Goal: Information Seeking & Learning: Find specific fact

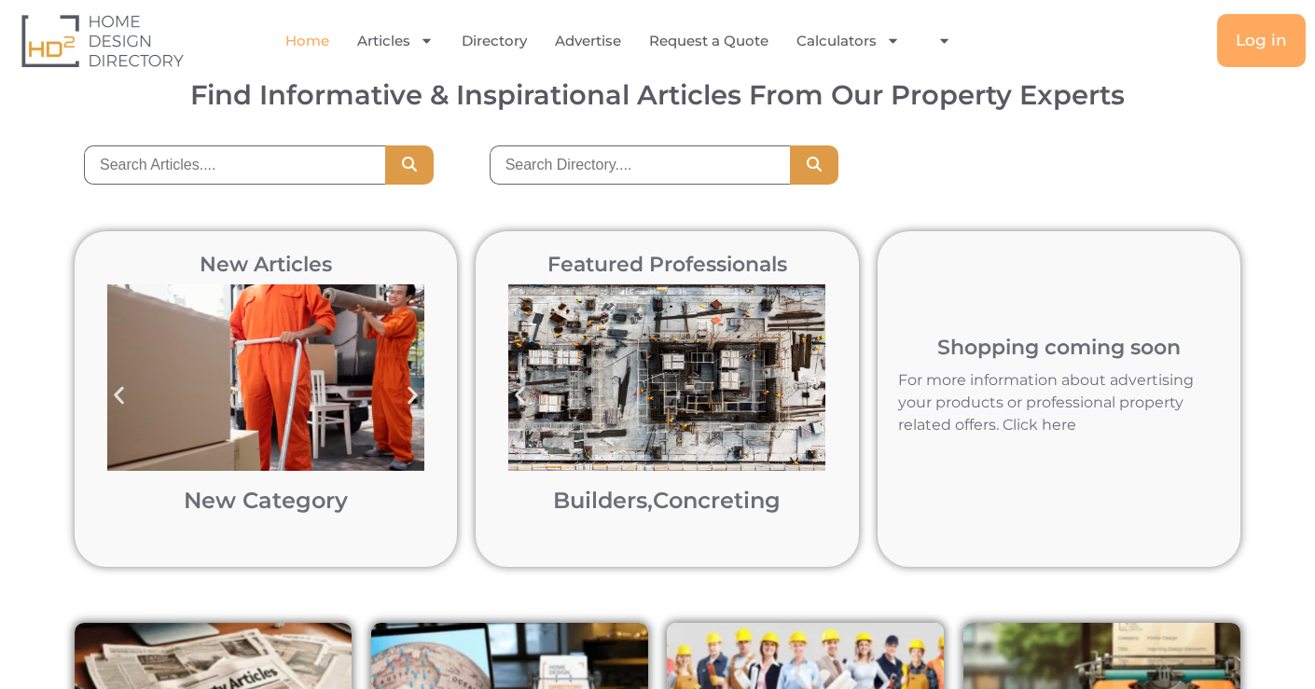
scroll to position [143, 0]
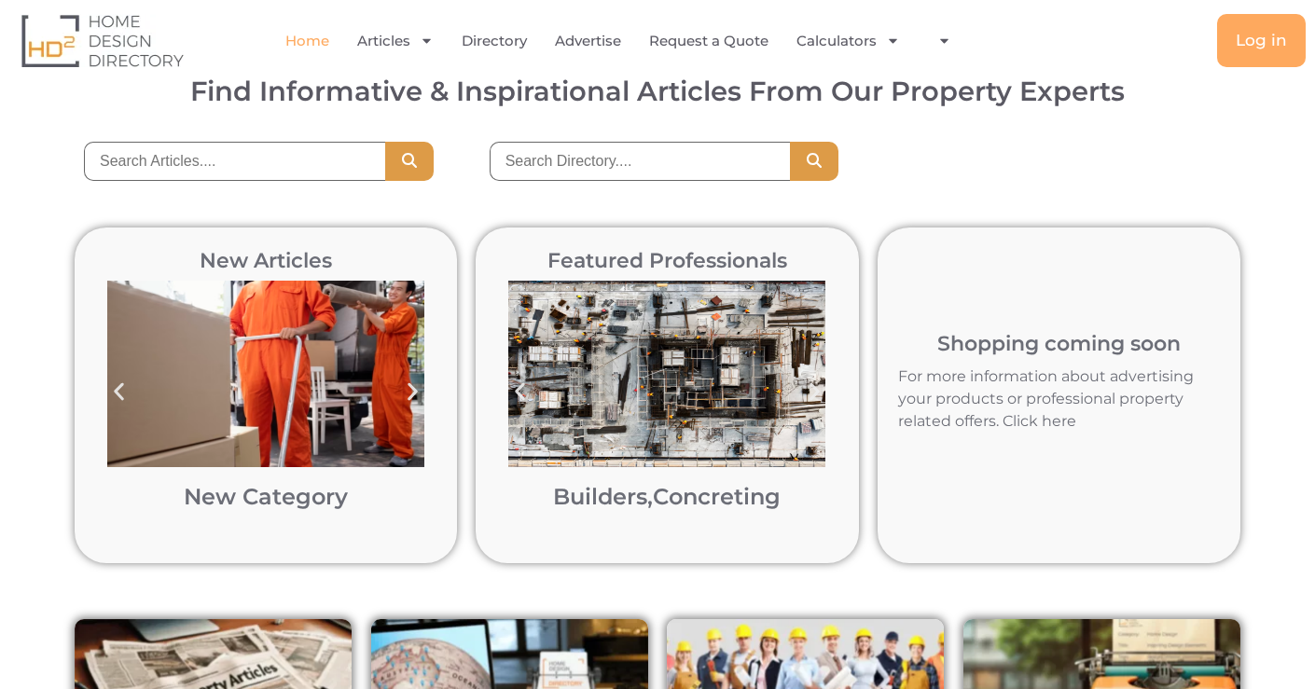
click at [669, 334] on img "3 / 12" at bounding box center [666, 374] width 317 height 187
click at [413, 386] on icon "Next slide" at bounding box center [412, 392] width 23 height 23
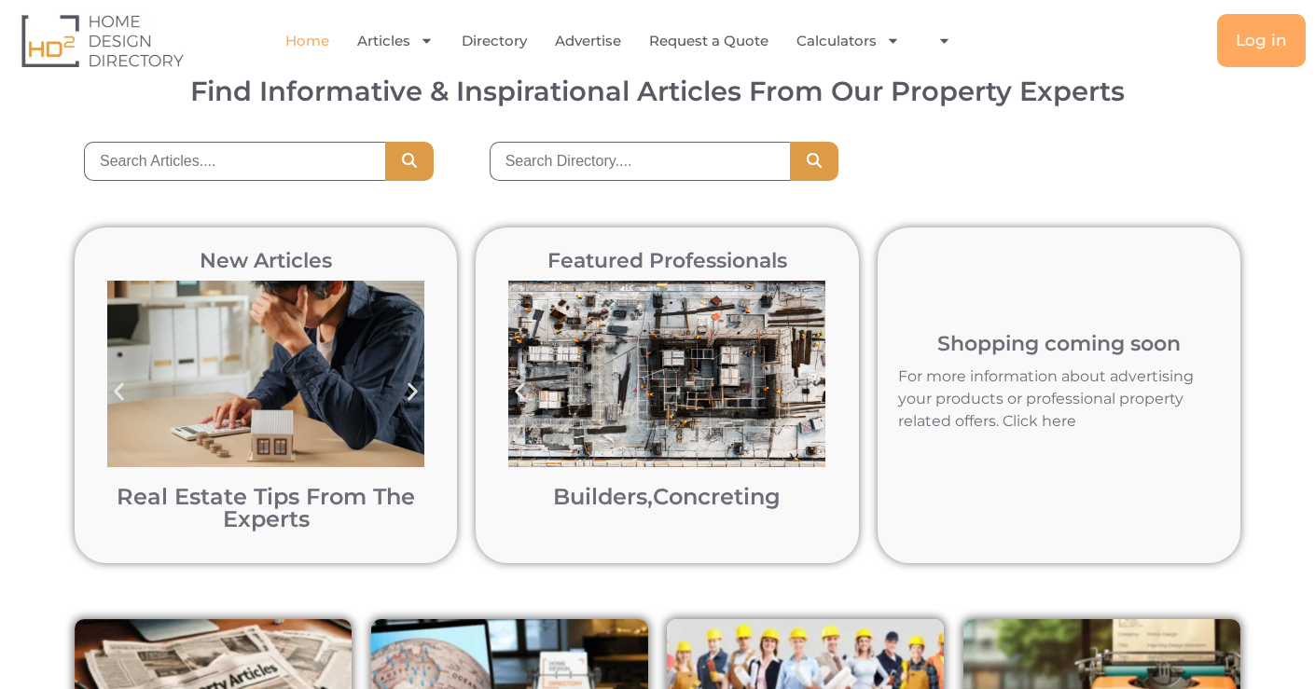
click at [412, 393] on icon "Next slide" at bounding box center [414, 392] width 10 height 18
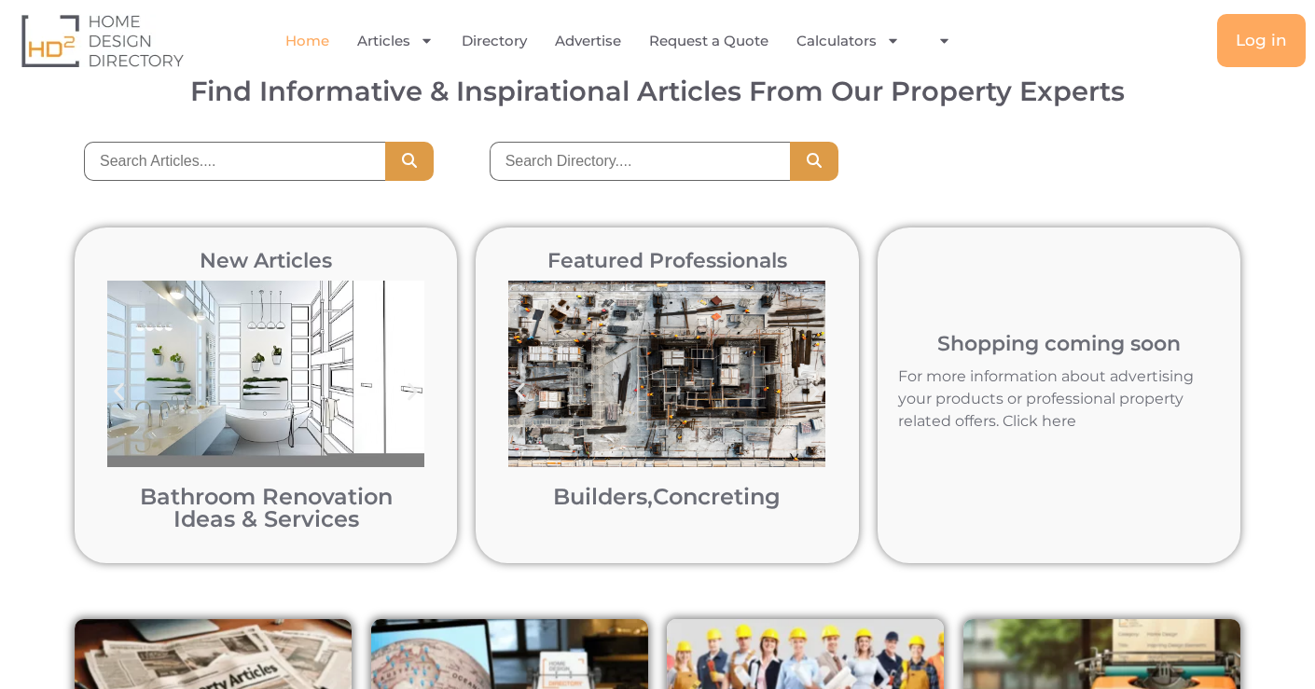
click at [113, 396] on icon "Previous slide" at bounding box center [118, 392] width 23 height 23
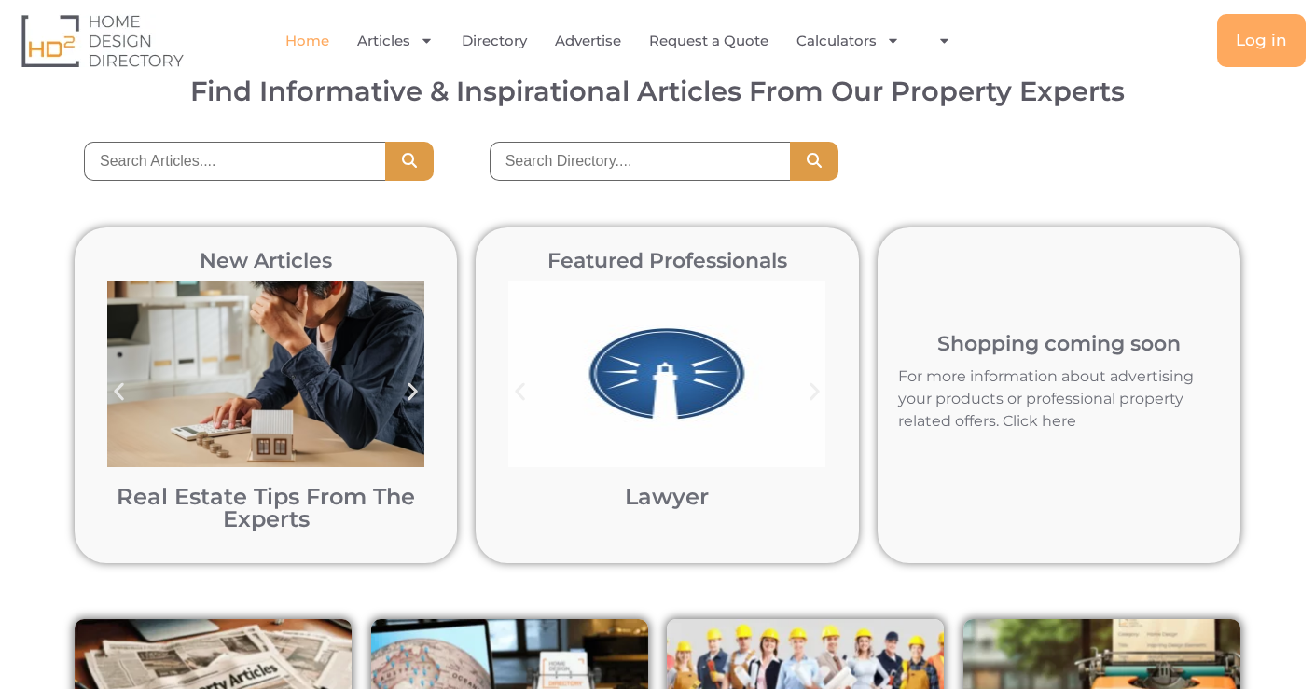
click at [418, 391] on icon "Next slide" at bounding box center [412, 392] width 23 height 23
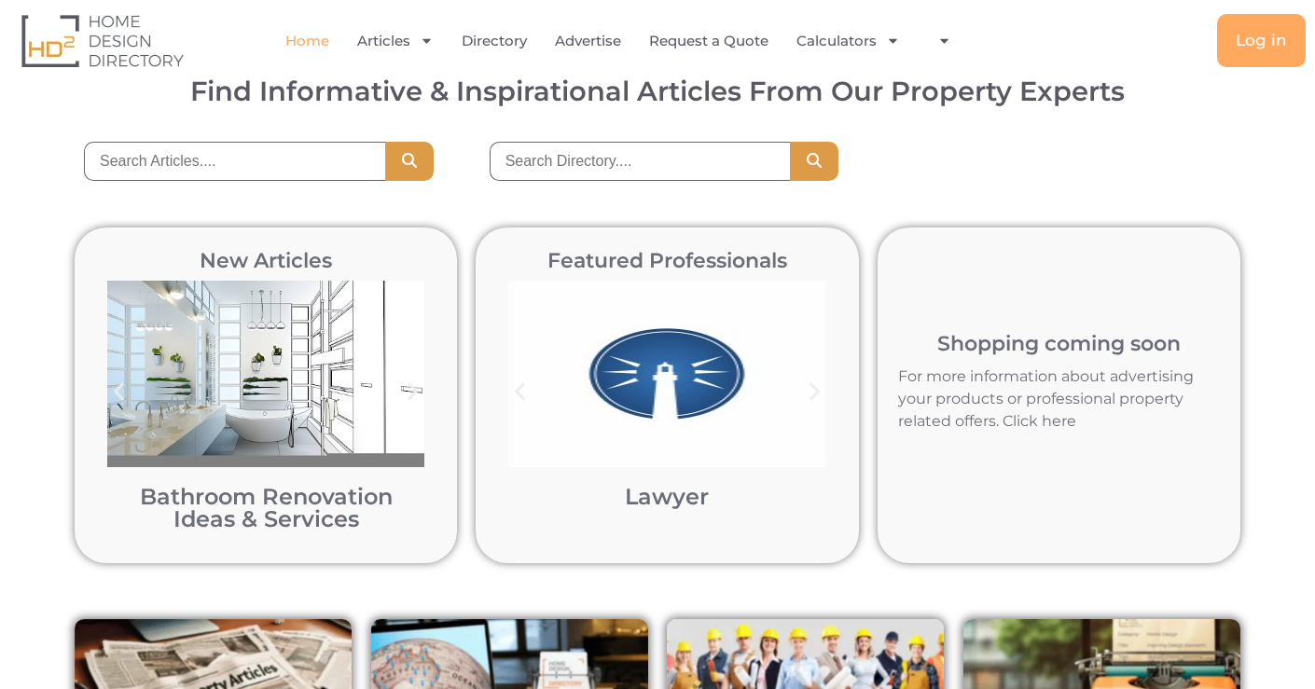
click at [415, 392] on icon "Next slide" at bounding box center [414, 392] width 10 height 18
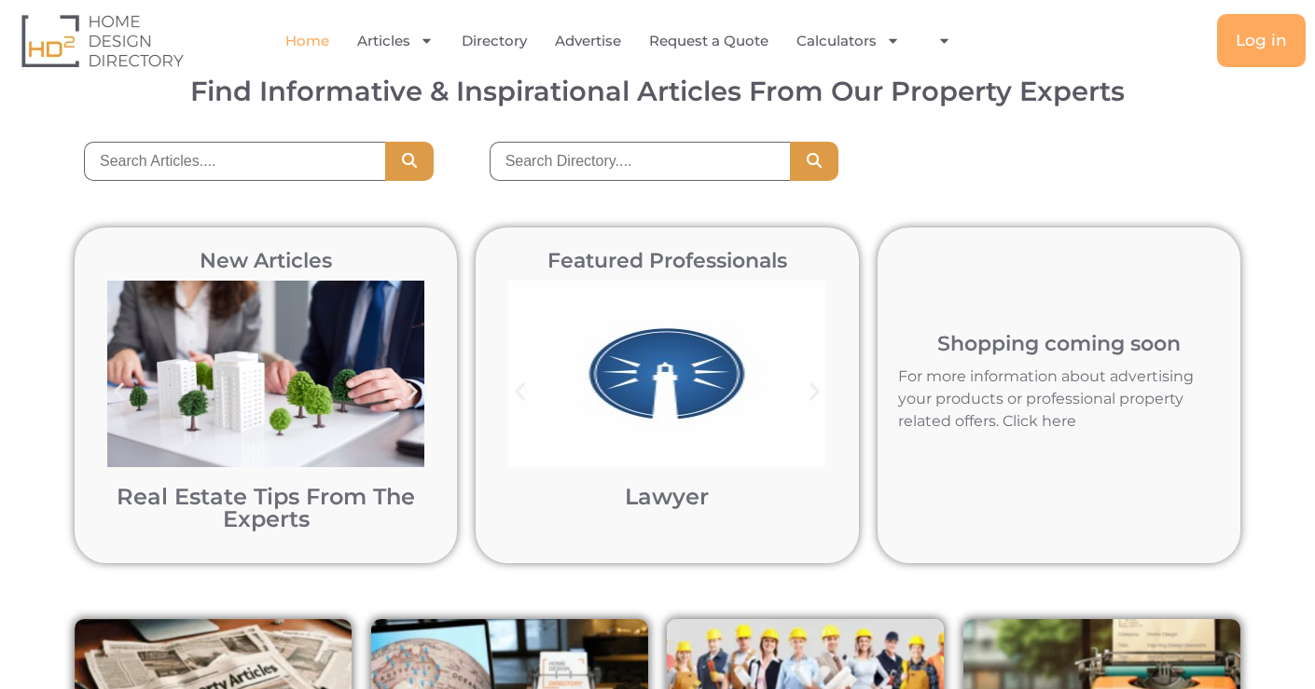
click at [415, 392] on icon "Next slide" at bounding box center [414, 392] width 10 height 18
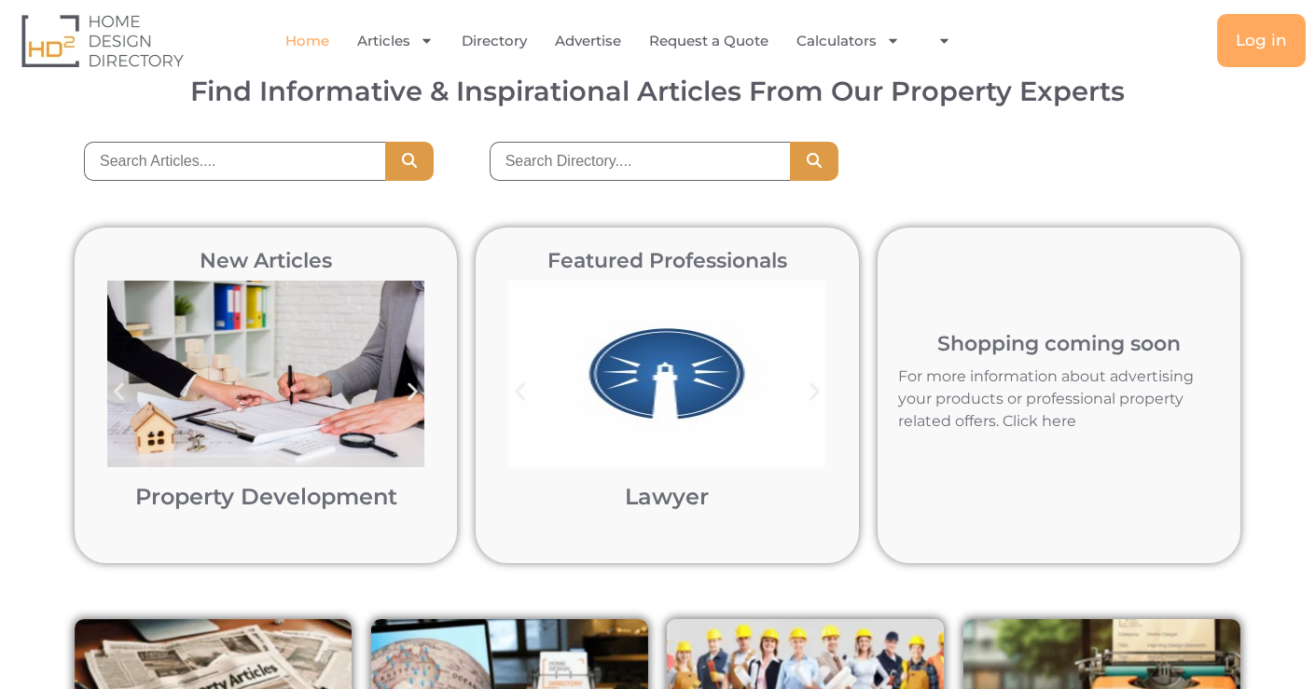
click at [415, 392] on icon "Next slide" at bounding box center [414, 392] width 10 height 18
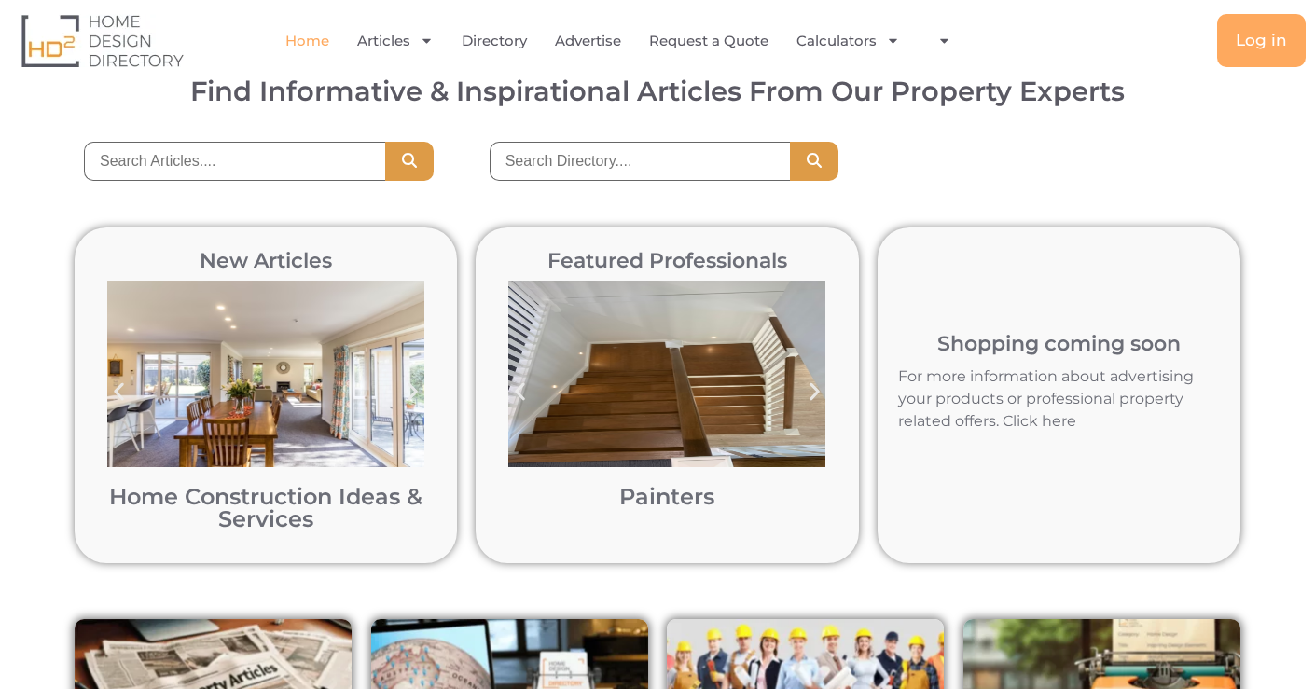
click at [415, 404] on div "Next slide" at bounding box center [413, 392] width 42 height 42
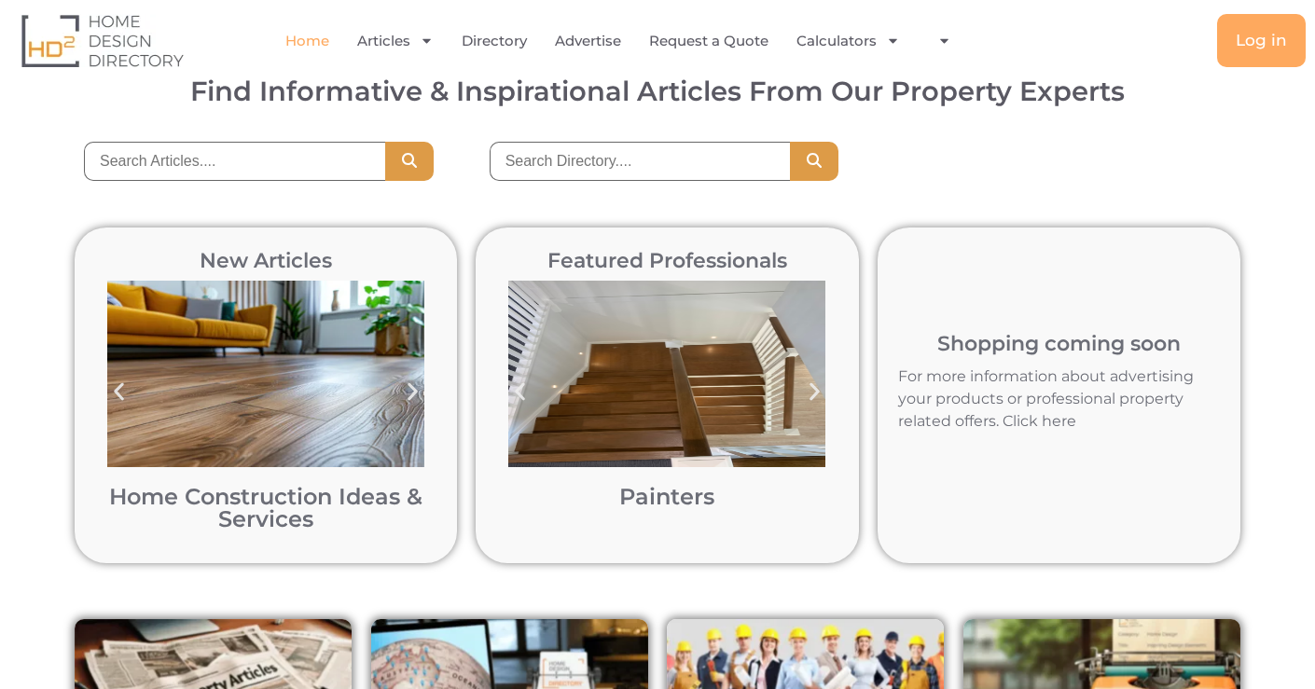
click at [817, 388] on icon "Next slide" at bounding box center [814, 392] width 23 height 23
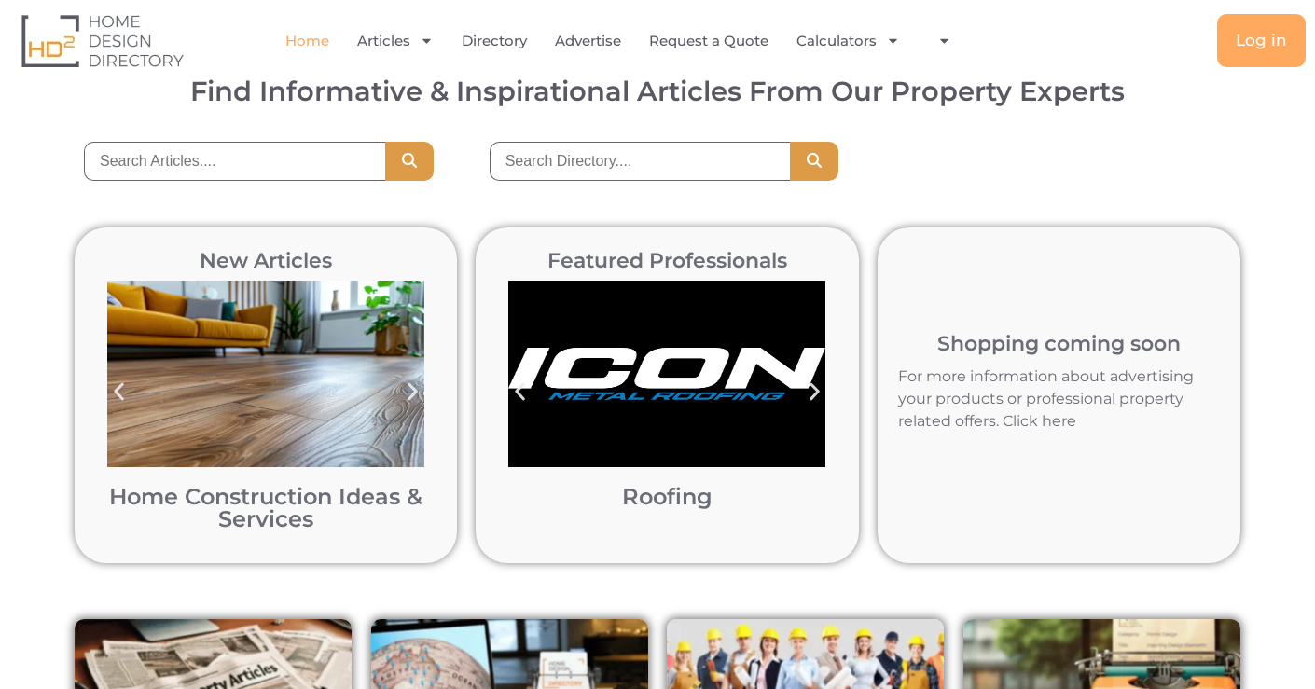
click at [403, 384] on icon "Next slide" at bounding box center [412, 392] width 23 height 23
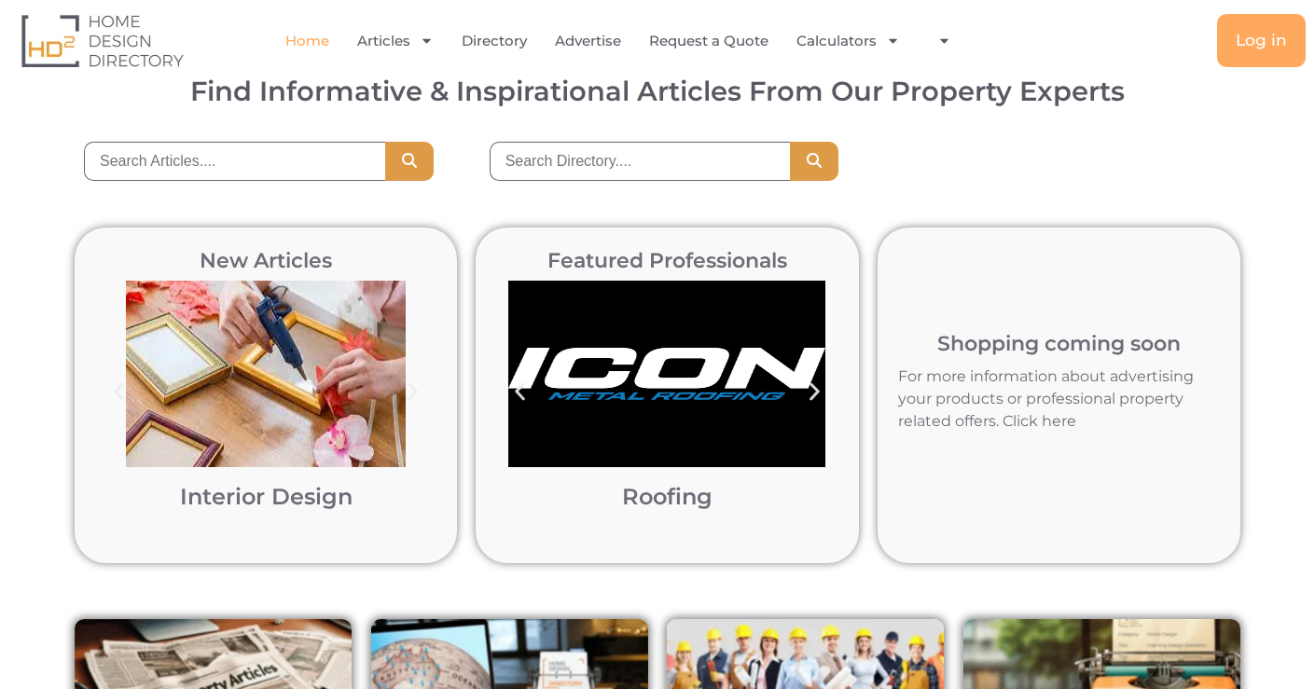
click at [403, 384] on icon "Next slide" at bounding box center [412, 392] width 23 height 23
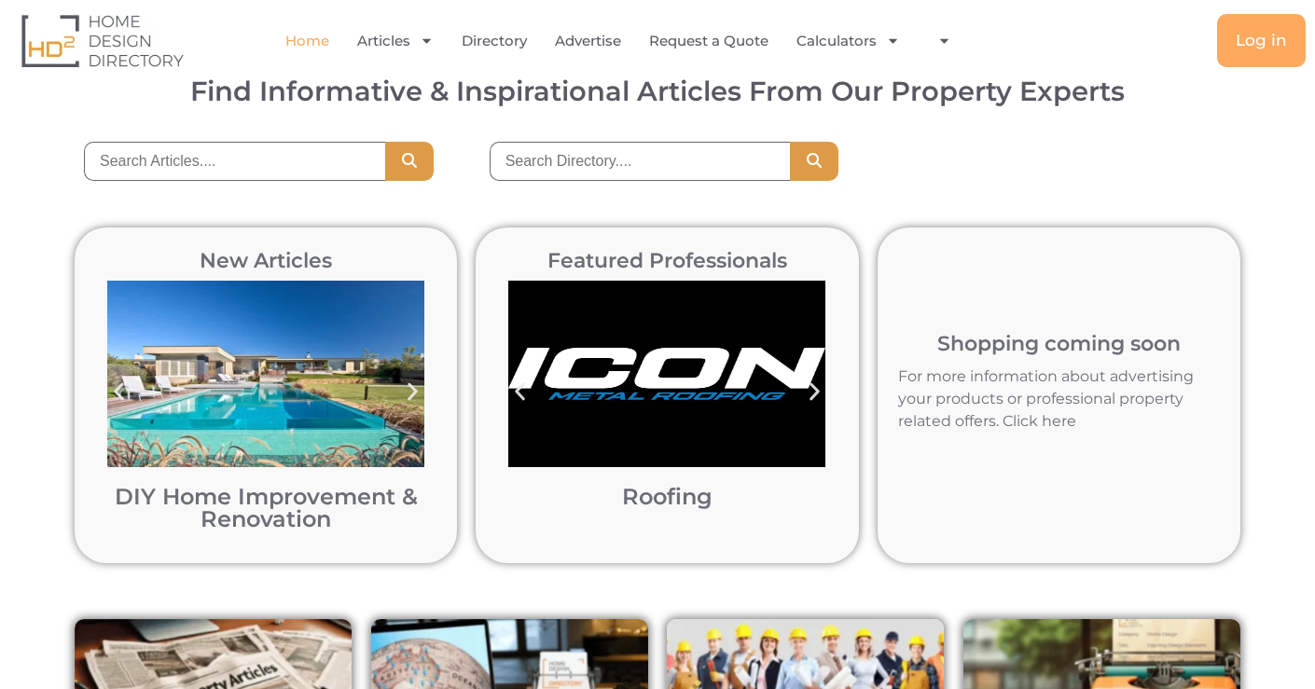
click at [403, 384] on icon "Next slide" at bounding box center [412, 392] width 23 height 23
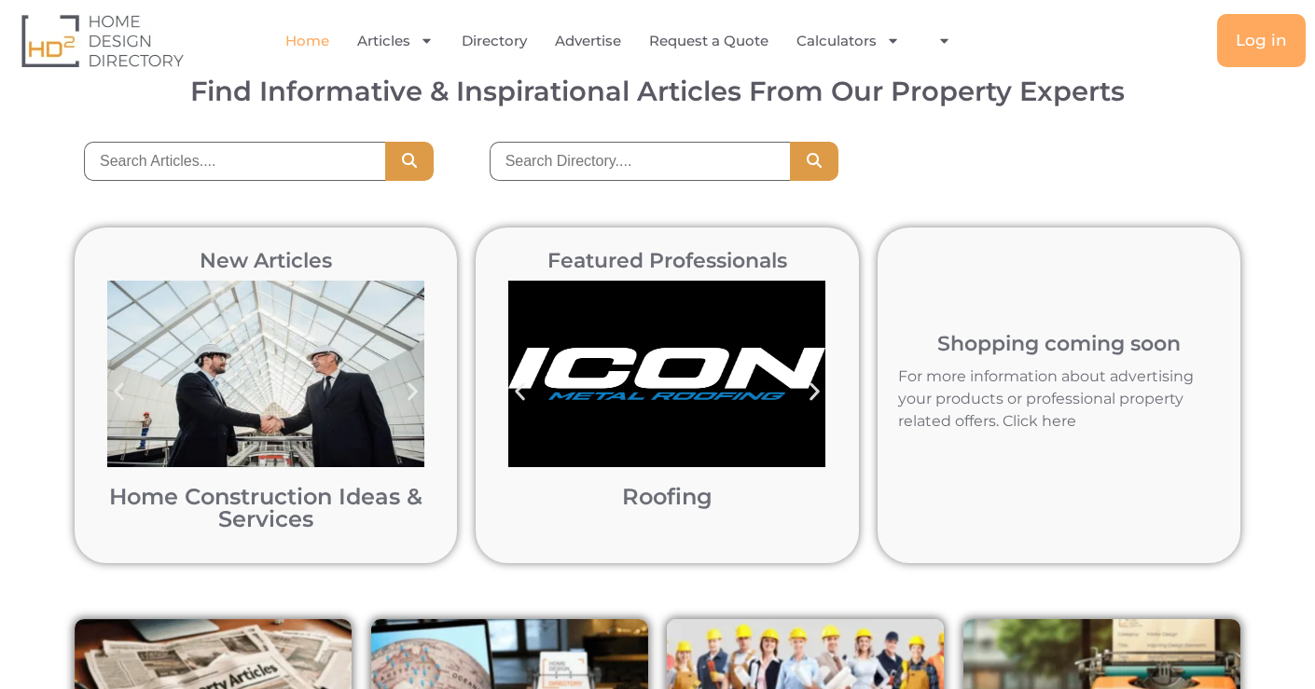
click at [403, 384] on icon "Next slide" at bounding box center [412, 392] width 23 height 23
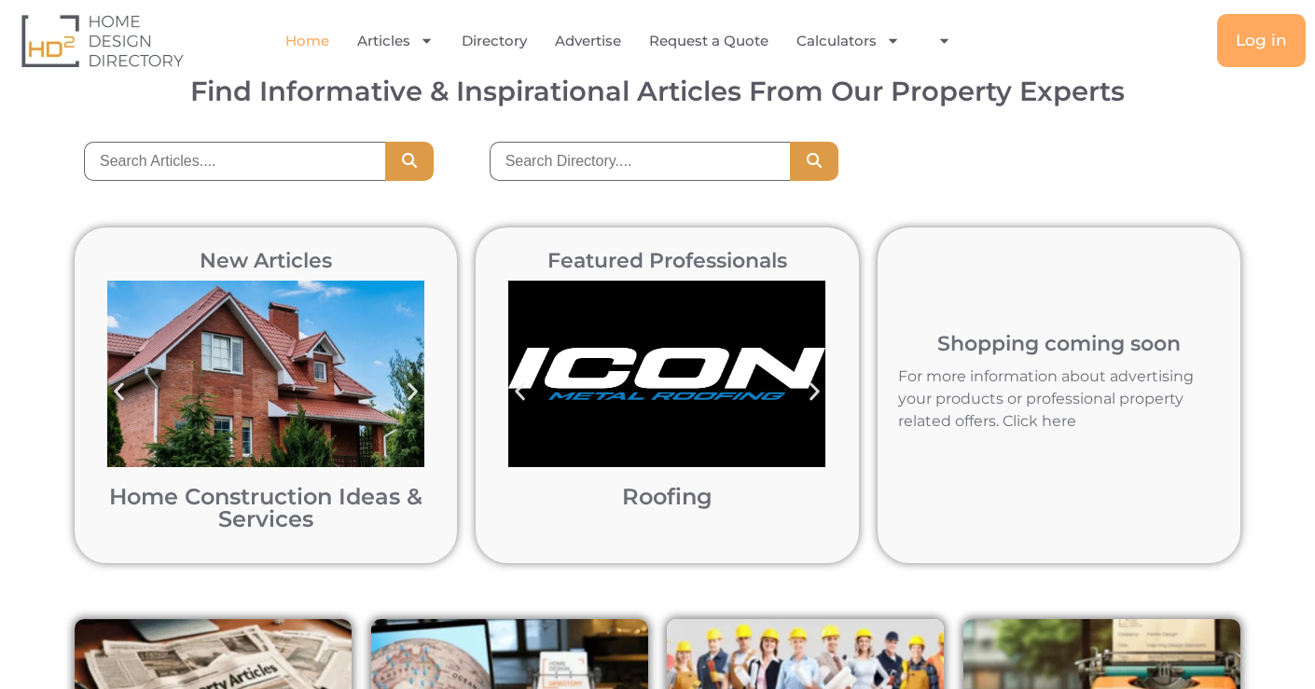
click at [403, 384] on icon "Next slide" at bounding box center [412, 392] width 23 height 23
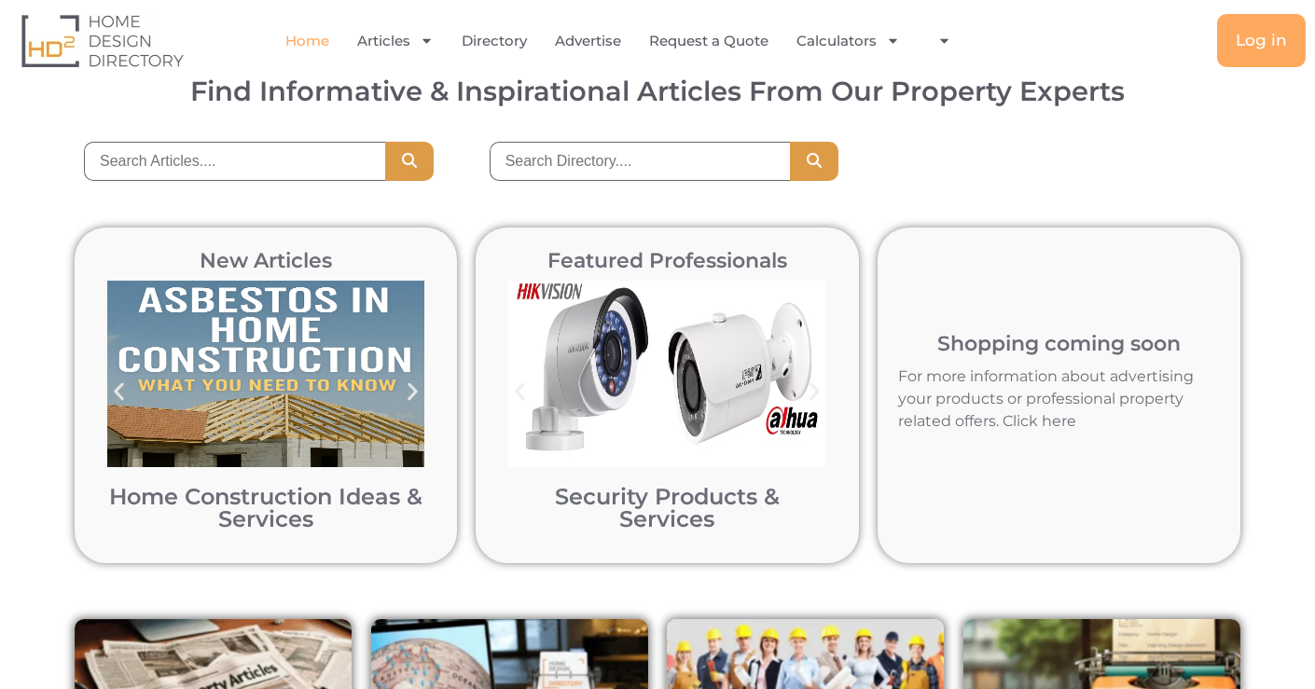
click at [403, 385] on icon "Next slide" at bounding box center [412, 392] width 23 height 23
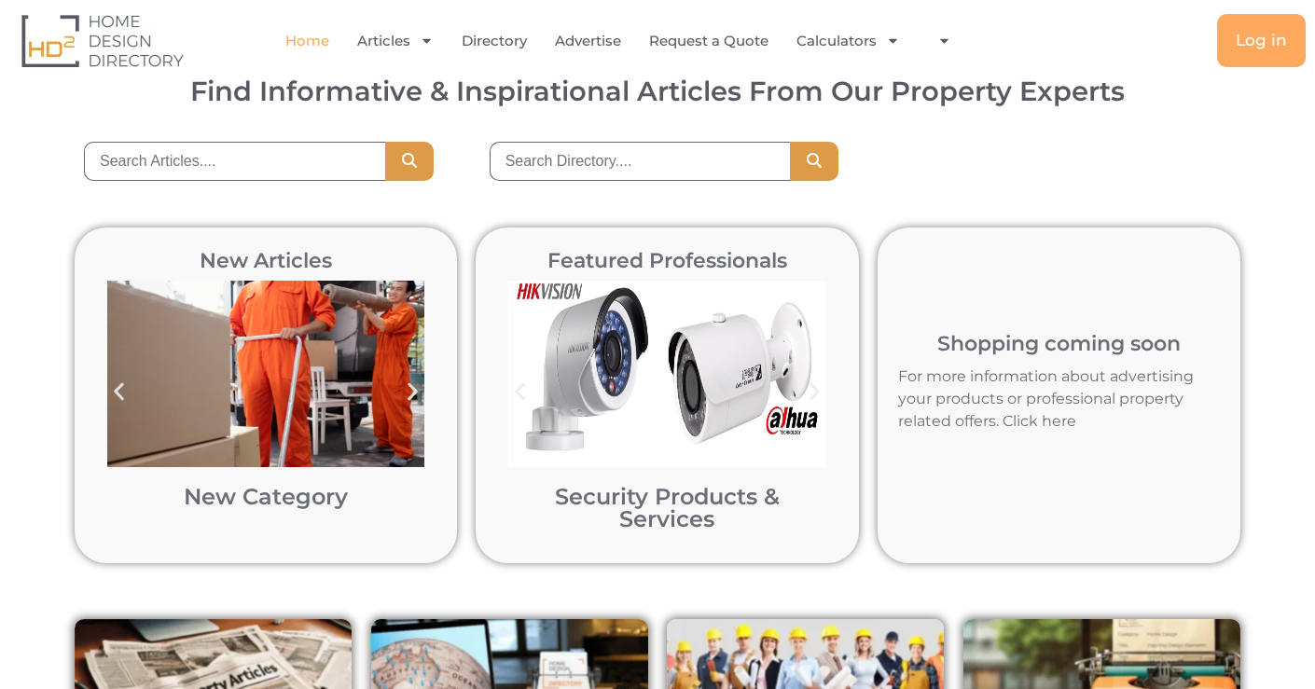
click at [132, 385] on div "Previous slide" at bounding box center [119, 392] width 42 height 42
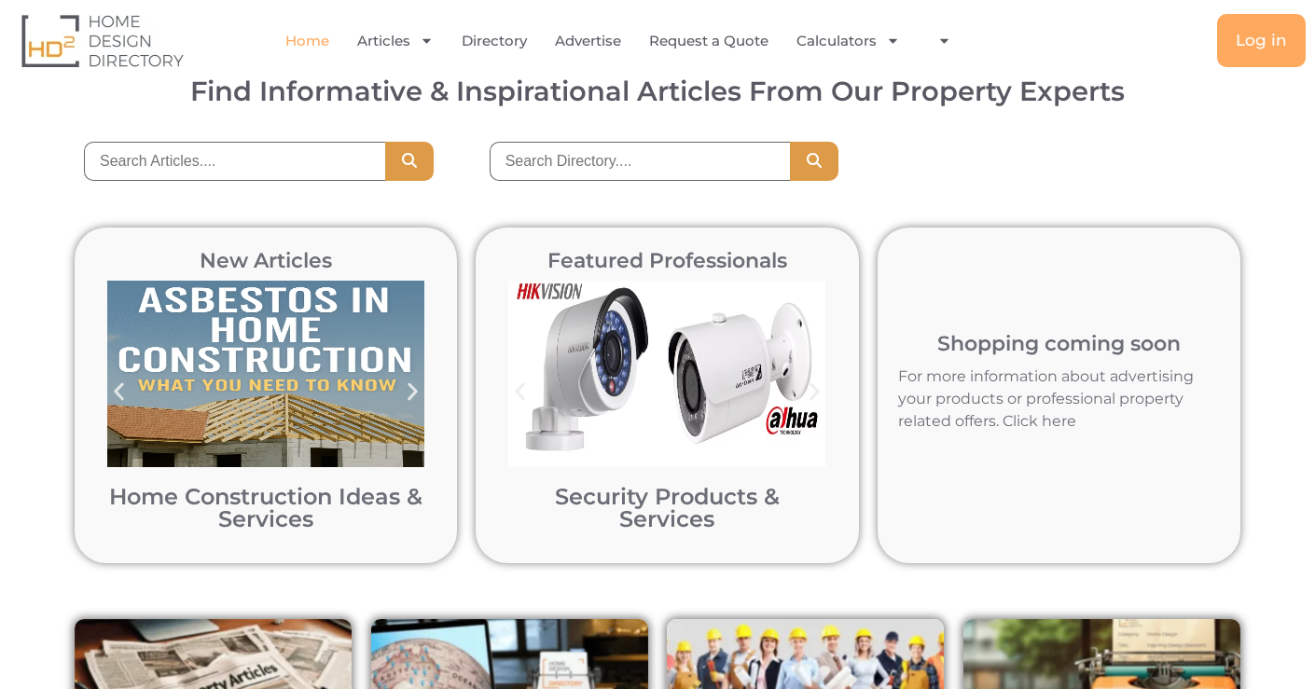
click at [410, 397] on icon "Next slide" at bounding box center [414, 392] width 10 height 18
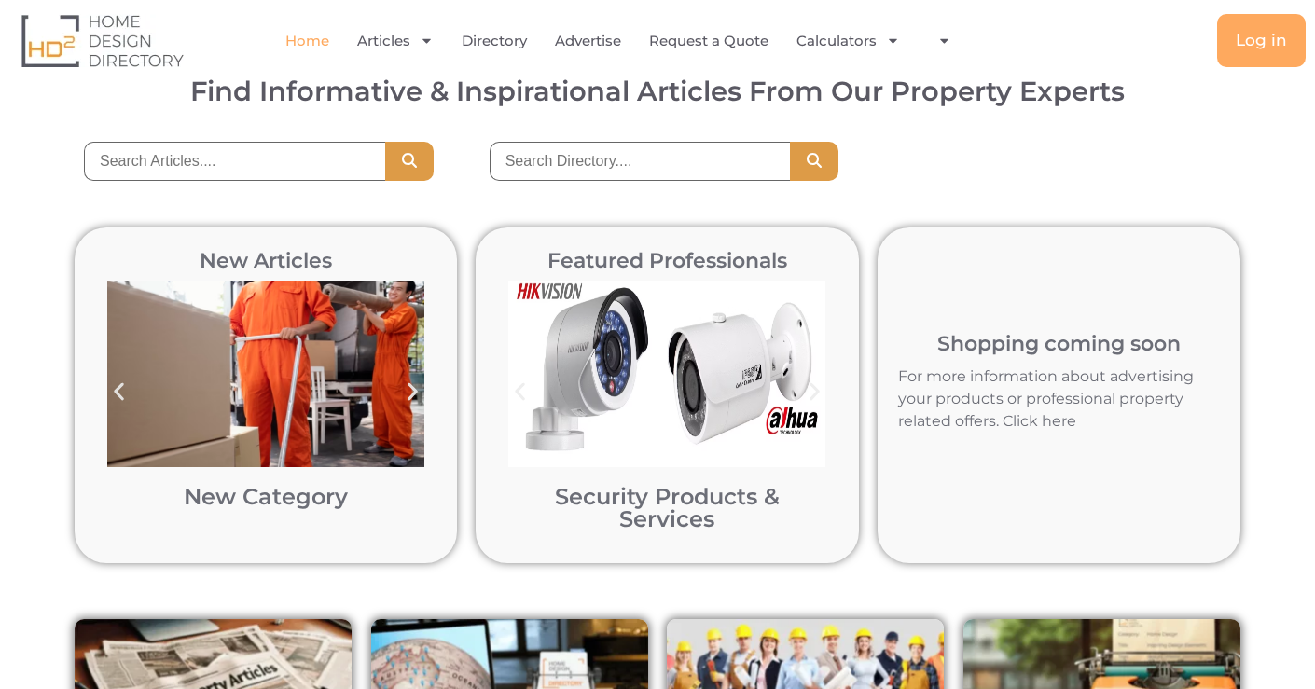
click at [410, 397] on icon "Next slide" at bounding box center [414, 392] width 10 height 18
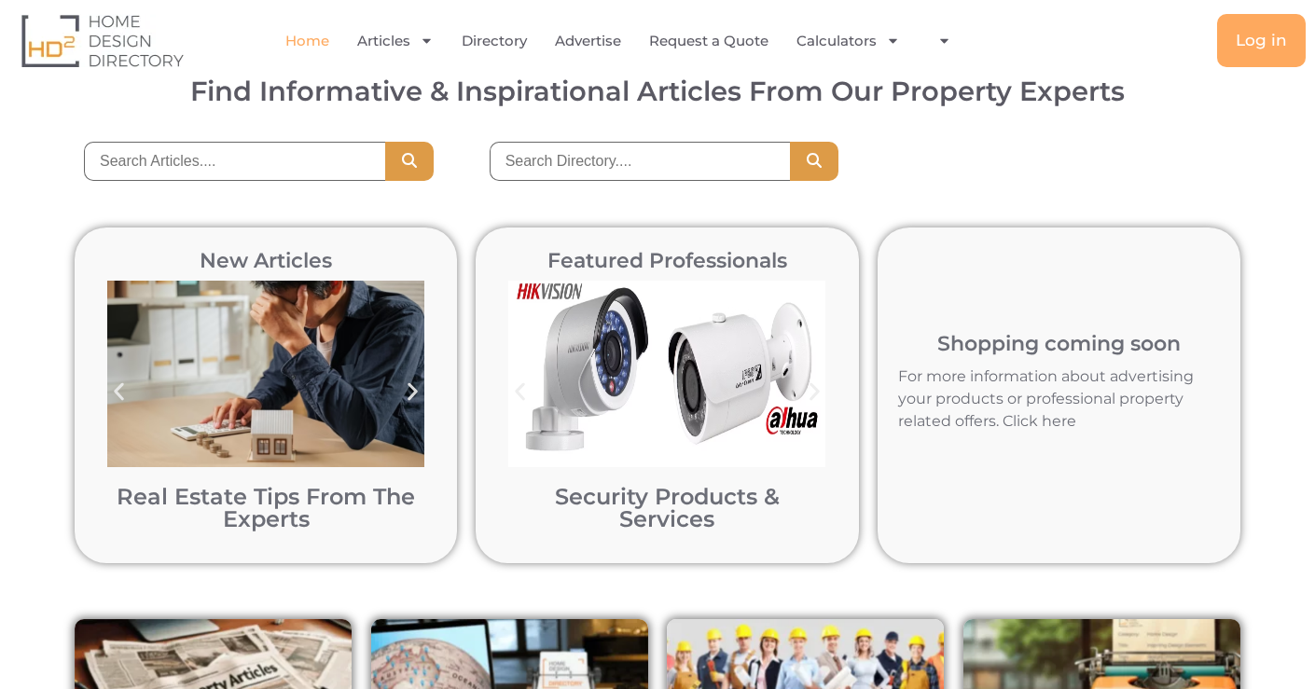
click at [823, 389] on icon "Next slide" at bounding box center [814, 392] width 23 height 23
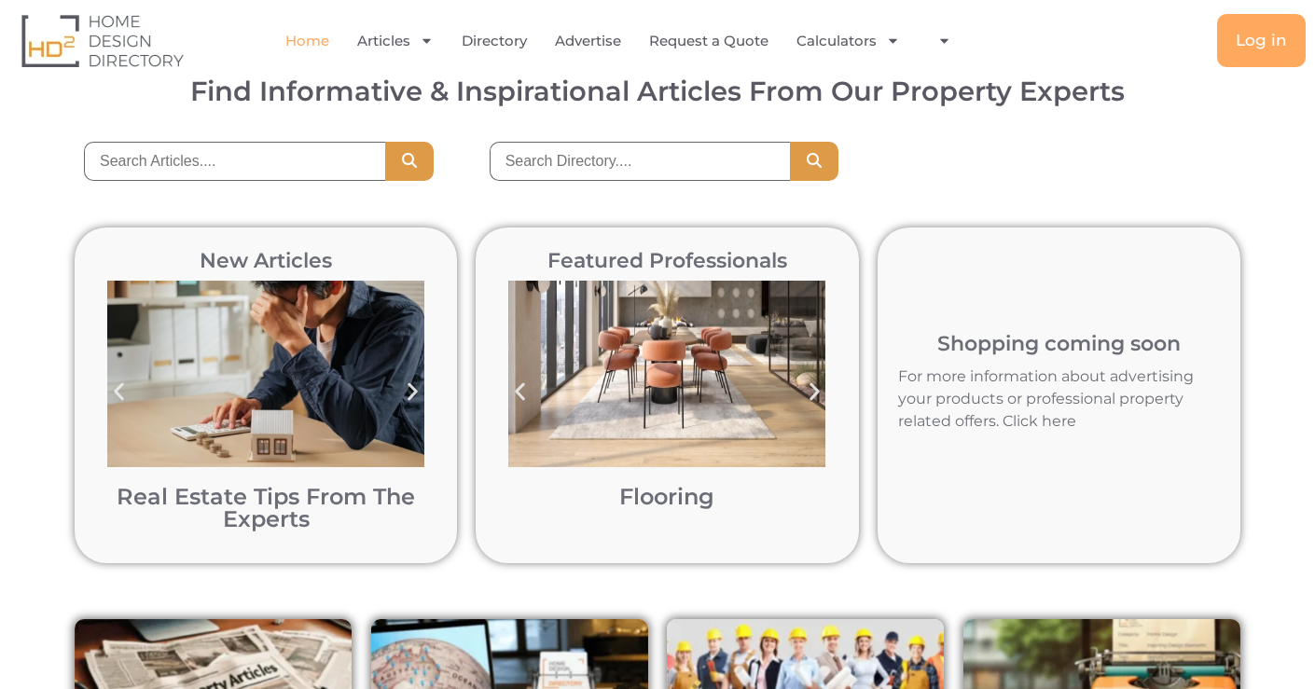
click at [821, 390] on icon "Next slide" at bounding box center [814, 392] width 23 height 23
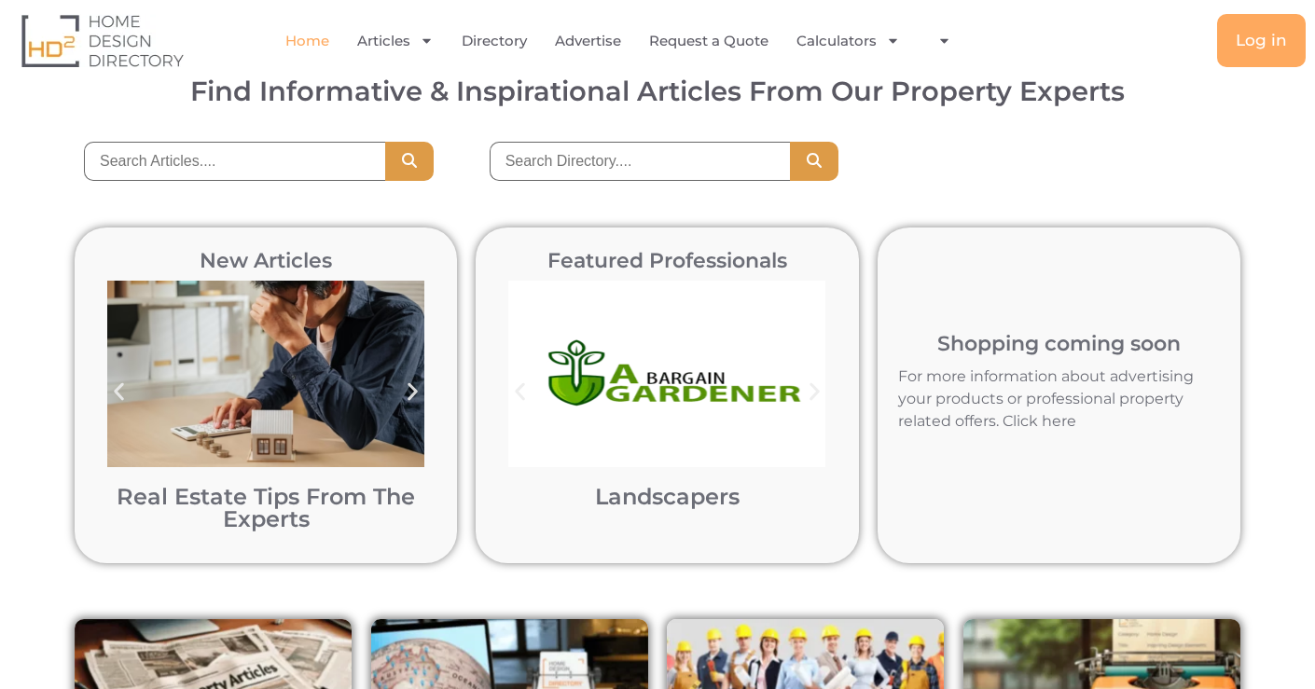
click at [821, 391] on icon "Next slide" at bounding box center [814, 392] width 23 height 23
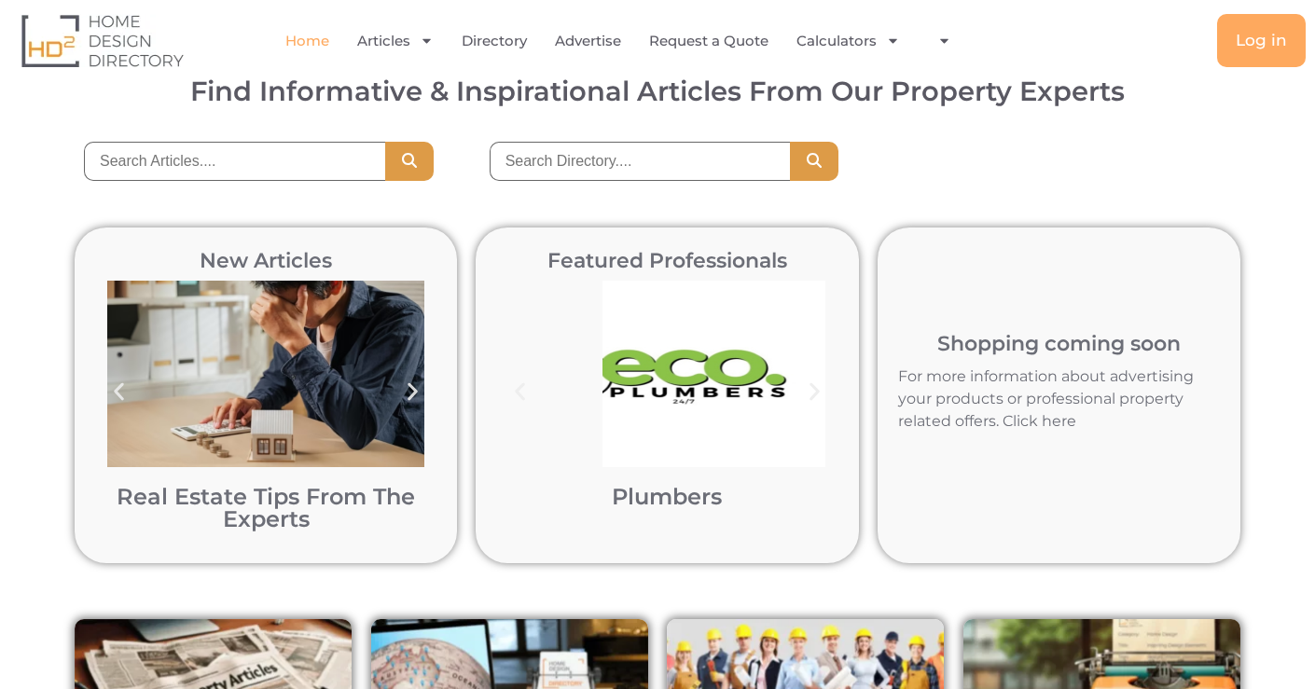
click at [821, 391] on icon "Next slide" at bounding box center [814, 392] width 23 height 23
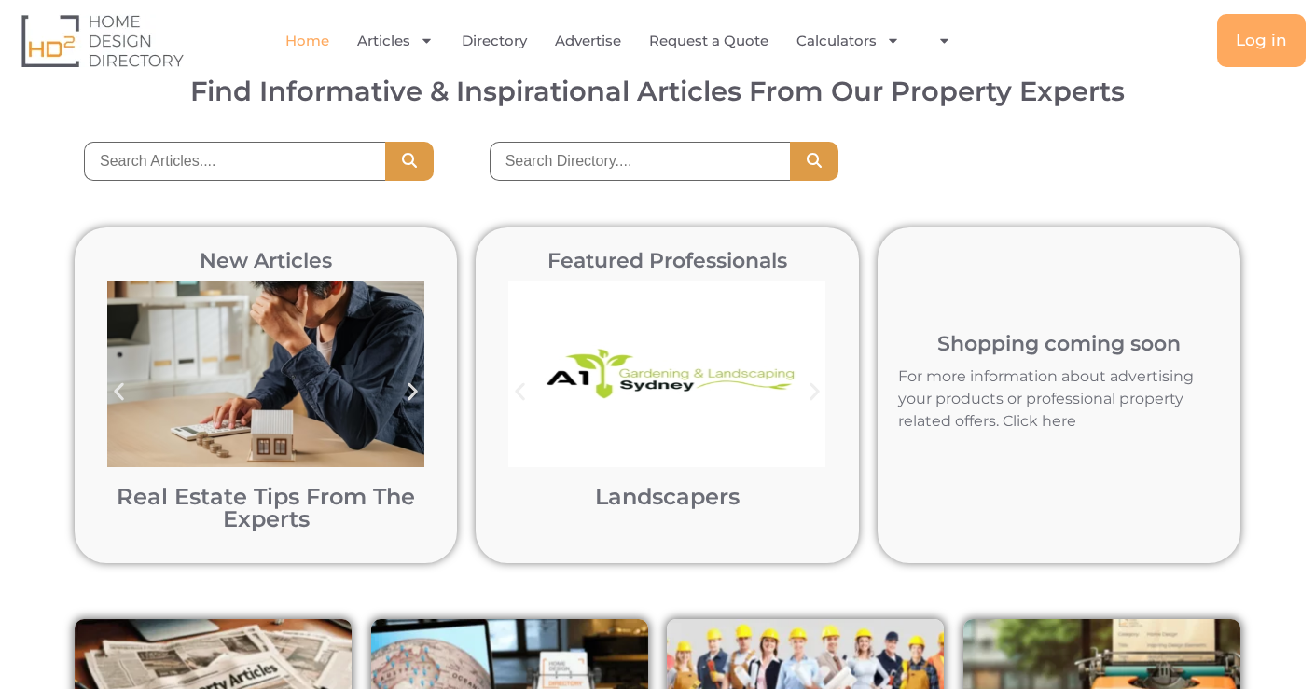
click at [821, 391] on icon "Next slide" at bounding box center [814, 392] width 23 height 23
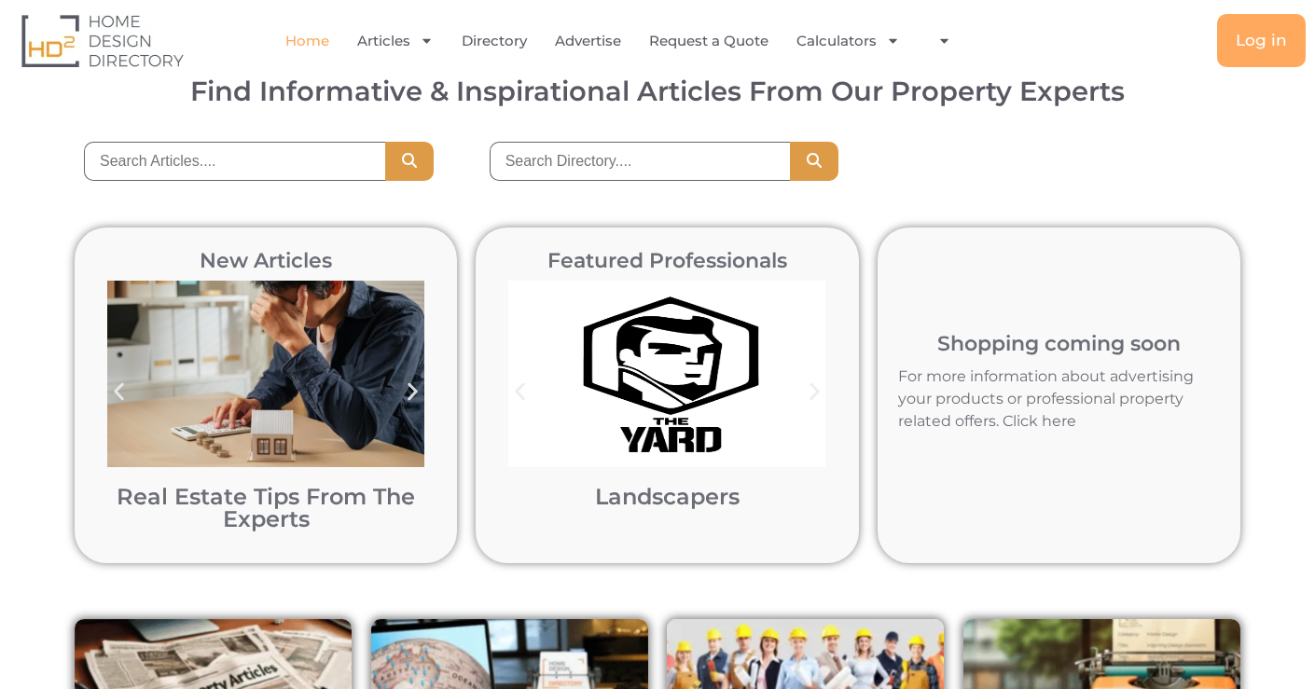
click at [821, 391] on icon "Next slide" at bounding box center [814, 392] width 23 height 23
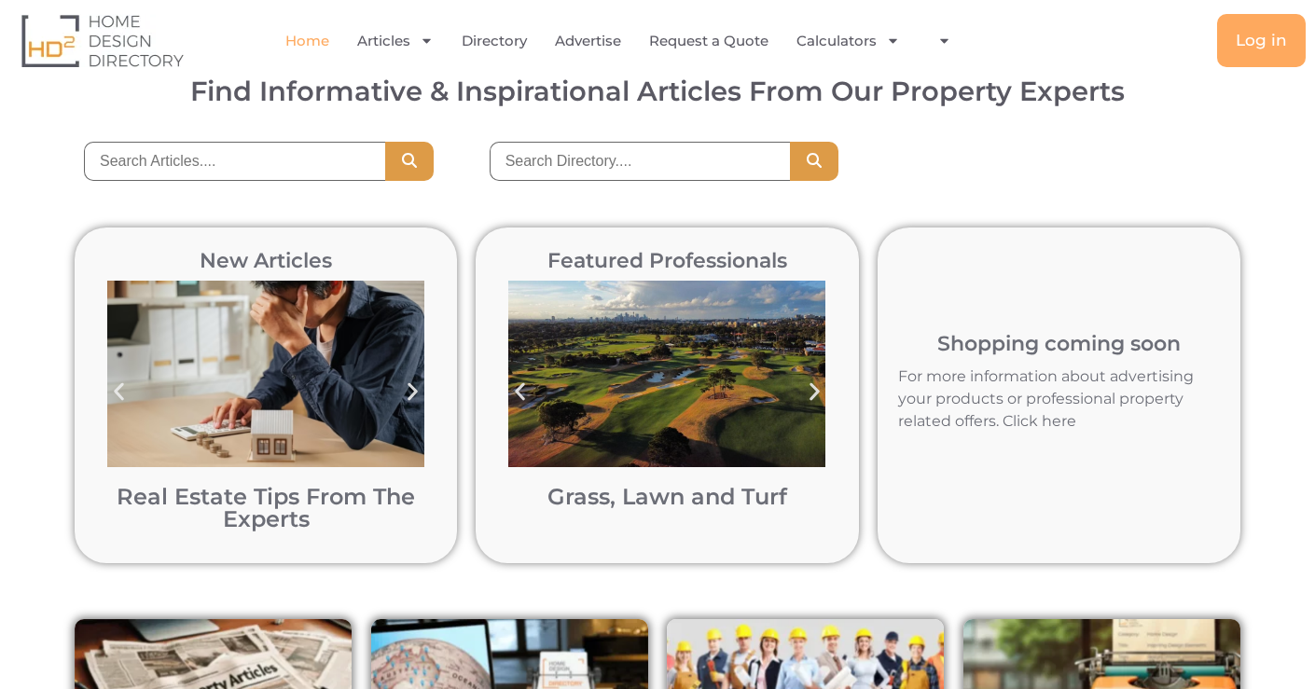
click at [821, 391] on icon "Next slide" at bounding box center [814, 392] width 23 height 23
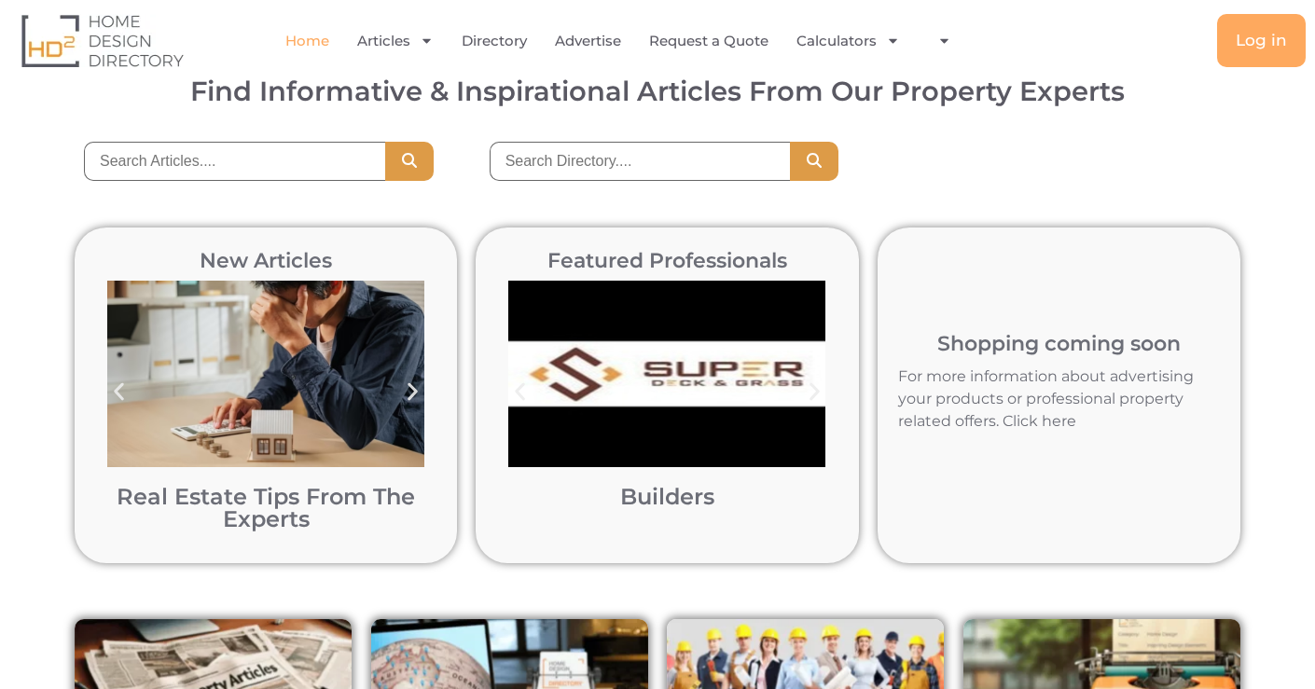
click at [820, 392] on icon "Next slide" at bounding box center [814, 392] width 23 height 23
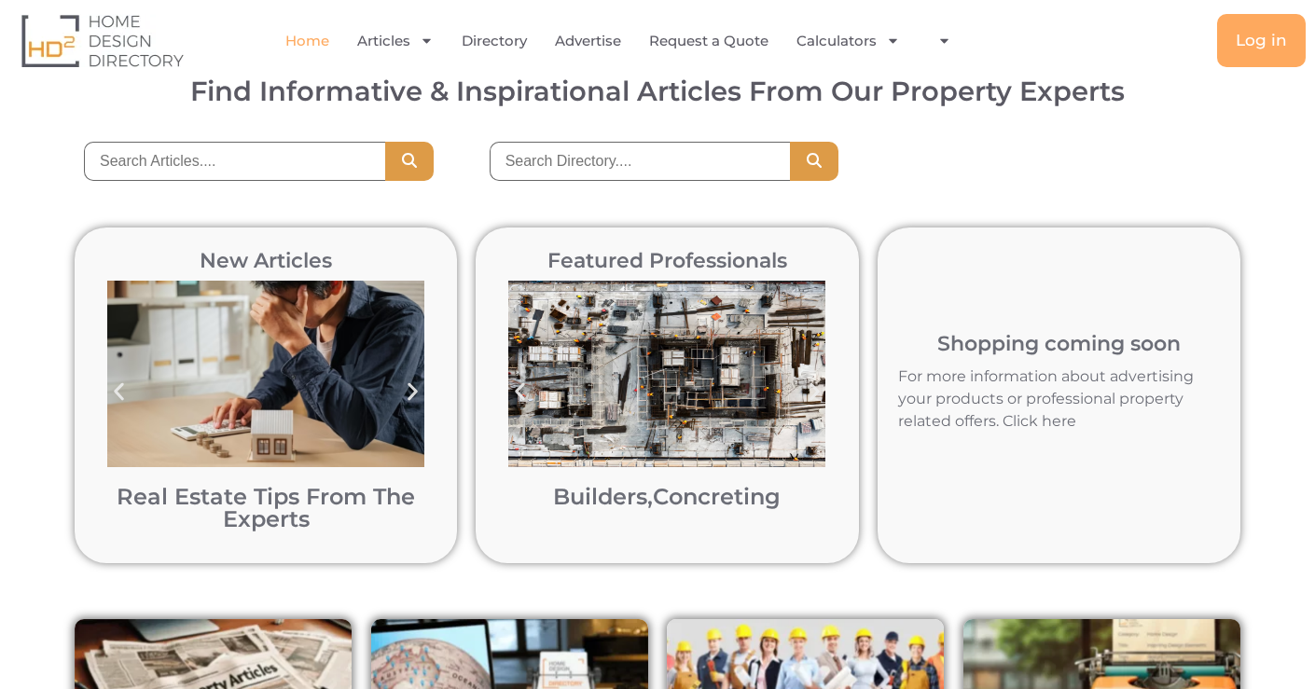
click at [525, 390] on icon "Previous slide" at bounding box center [519, 392] width 23 height 23
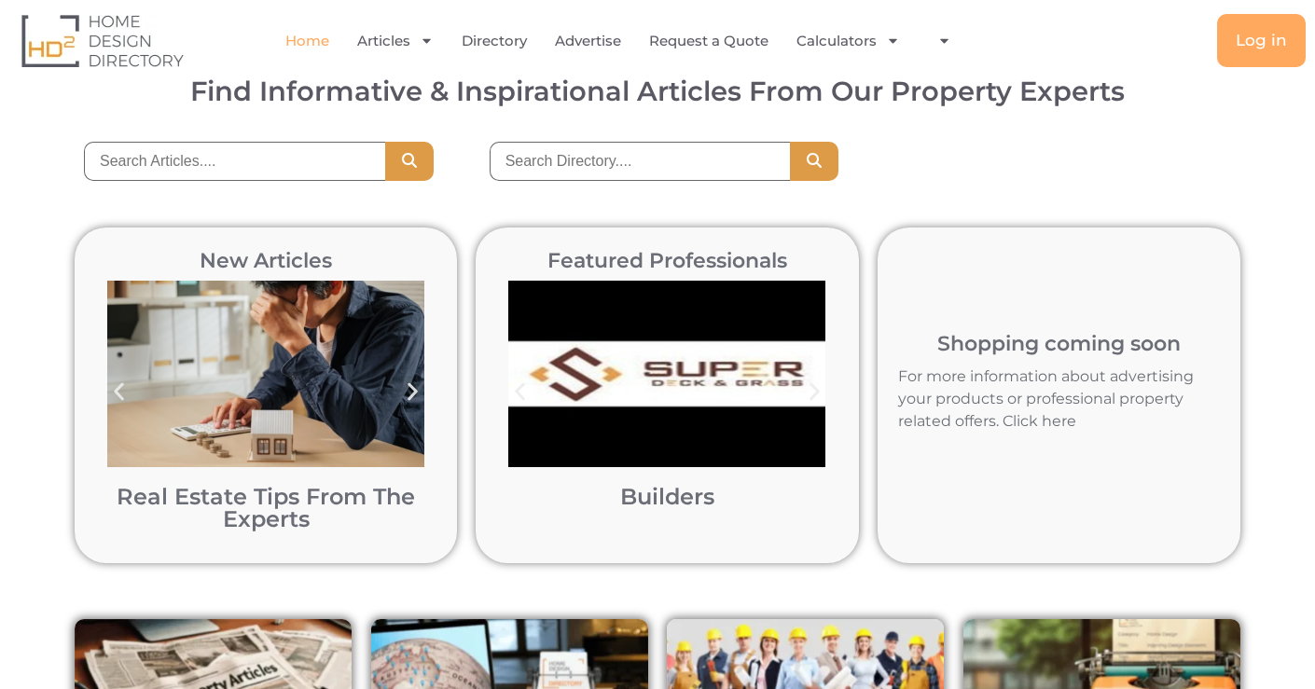
click at [665, 441] on img "2 / 12" at bounding box center [666, 374] width 317 height 187
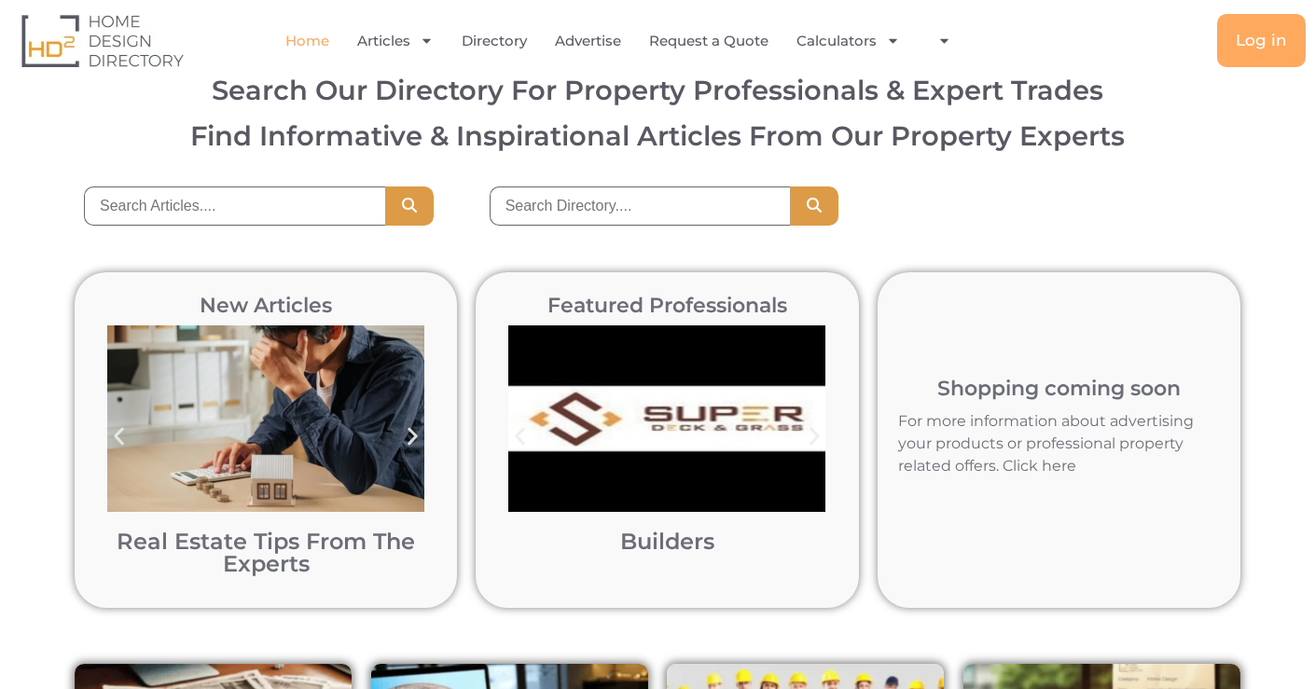
scroll to position [0, 0]
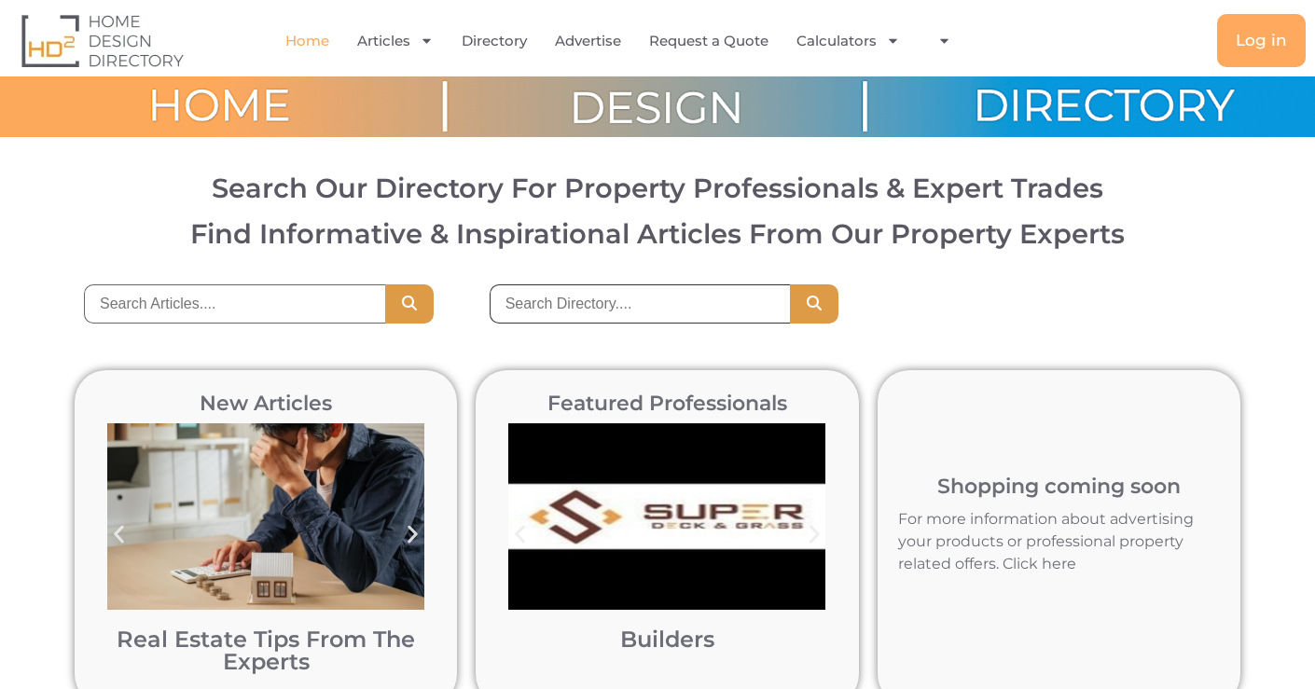
click at [631, 302] on input "search" at bounding box center [640, 304] width 301 height 39
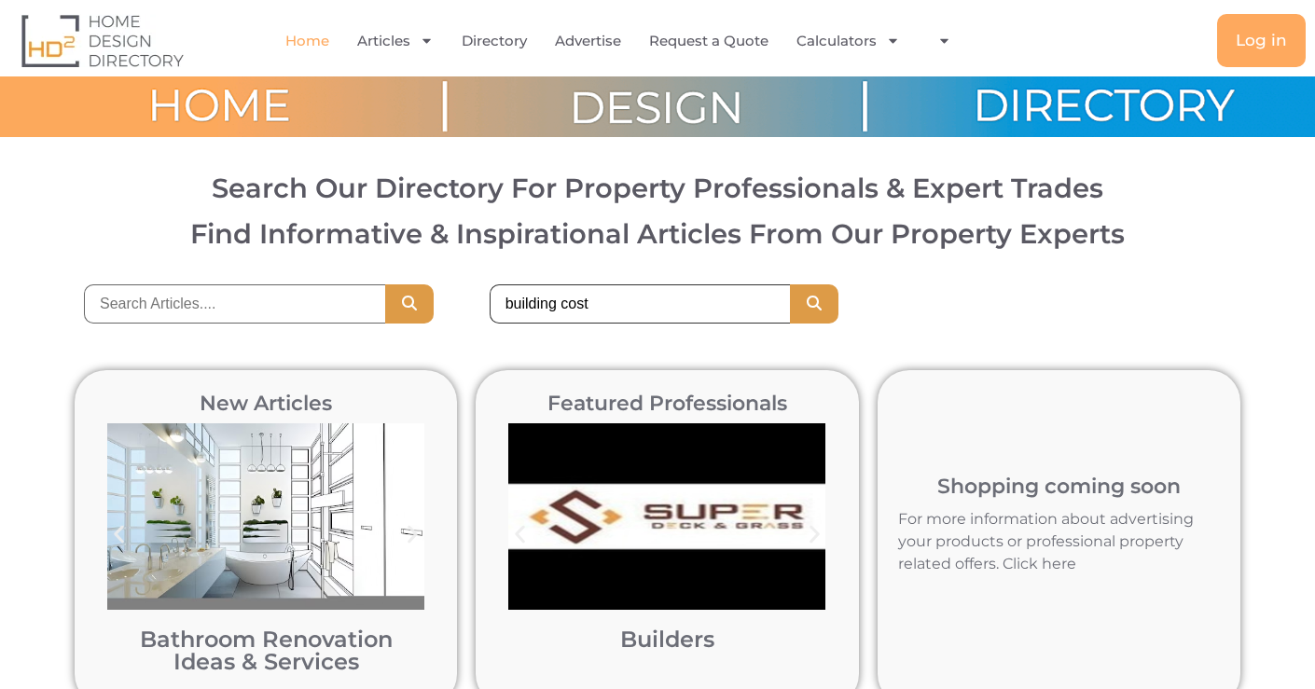
type input "building cost"
click at [790, 285] on button "Search" at bounding box center [814, 304] width 49 height 39
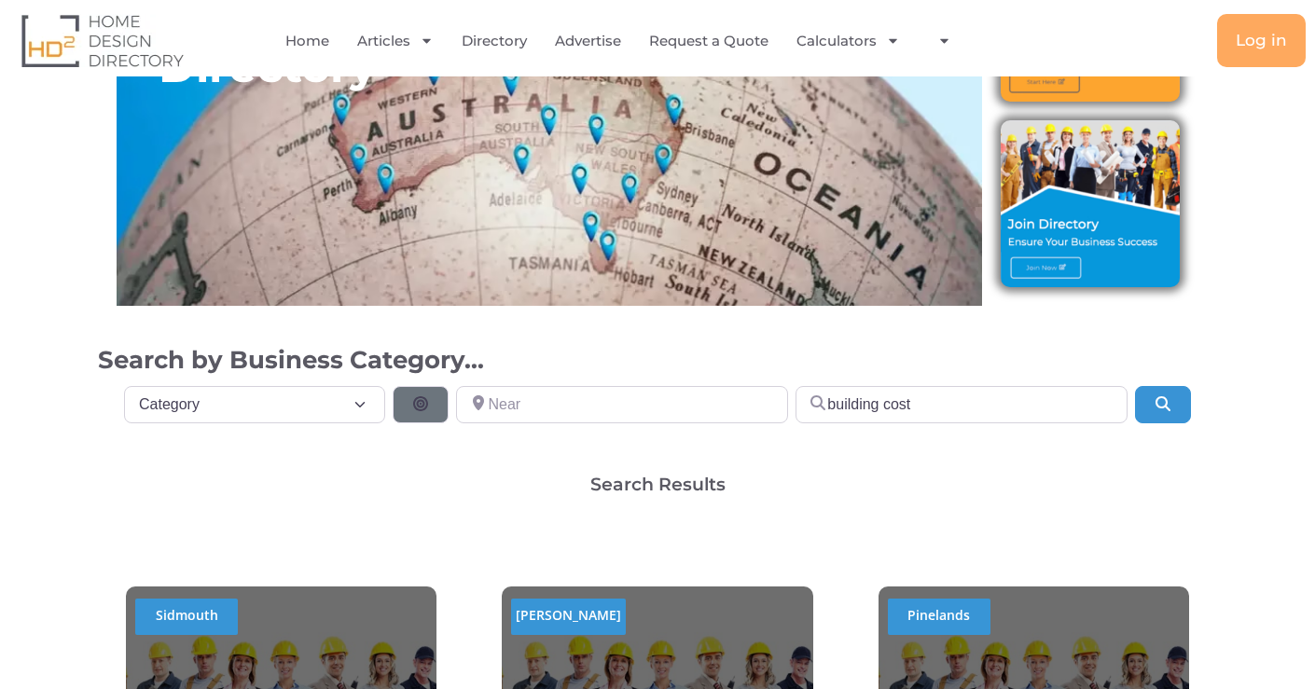
scroll to position [271, 0]
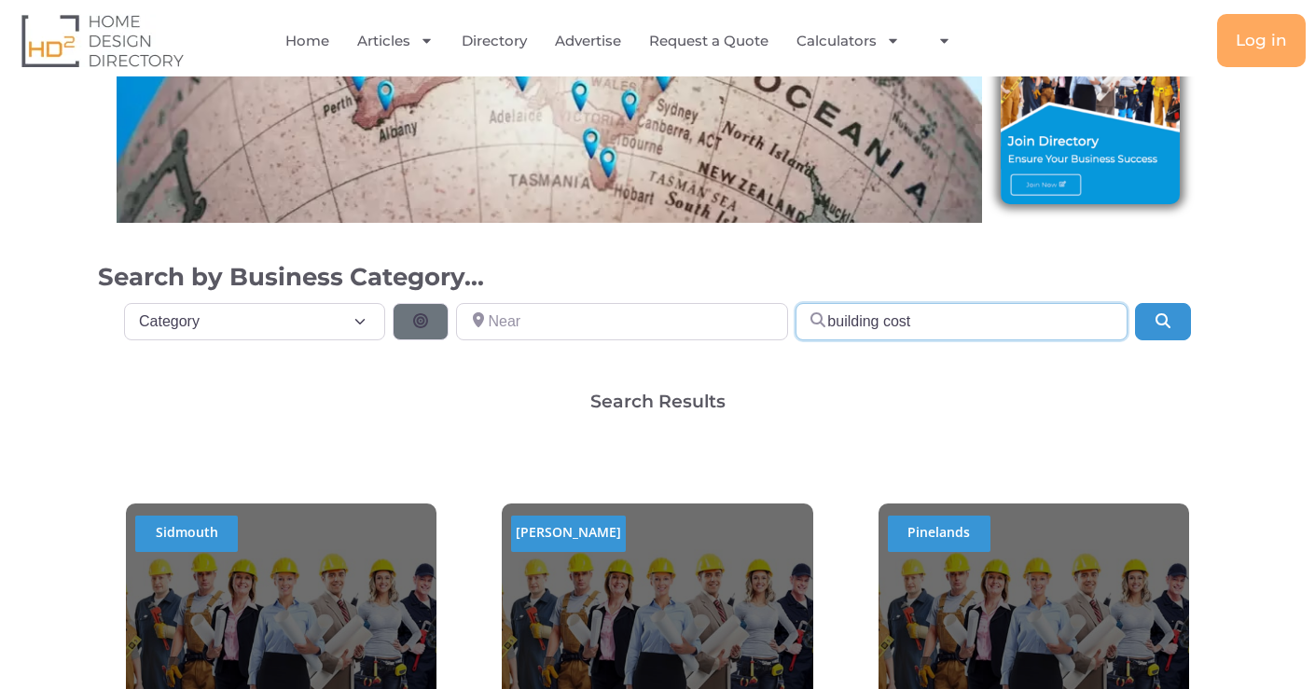
click at [949, 317] on input "building cost" at bounding box center [962, 321] width 332 height 37
click at [983, 320] on input "building cost" at bounding box center [962, 321] width 332 height 37
type input "building cost estimates"
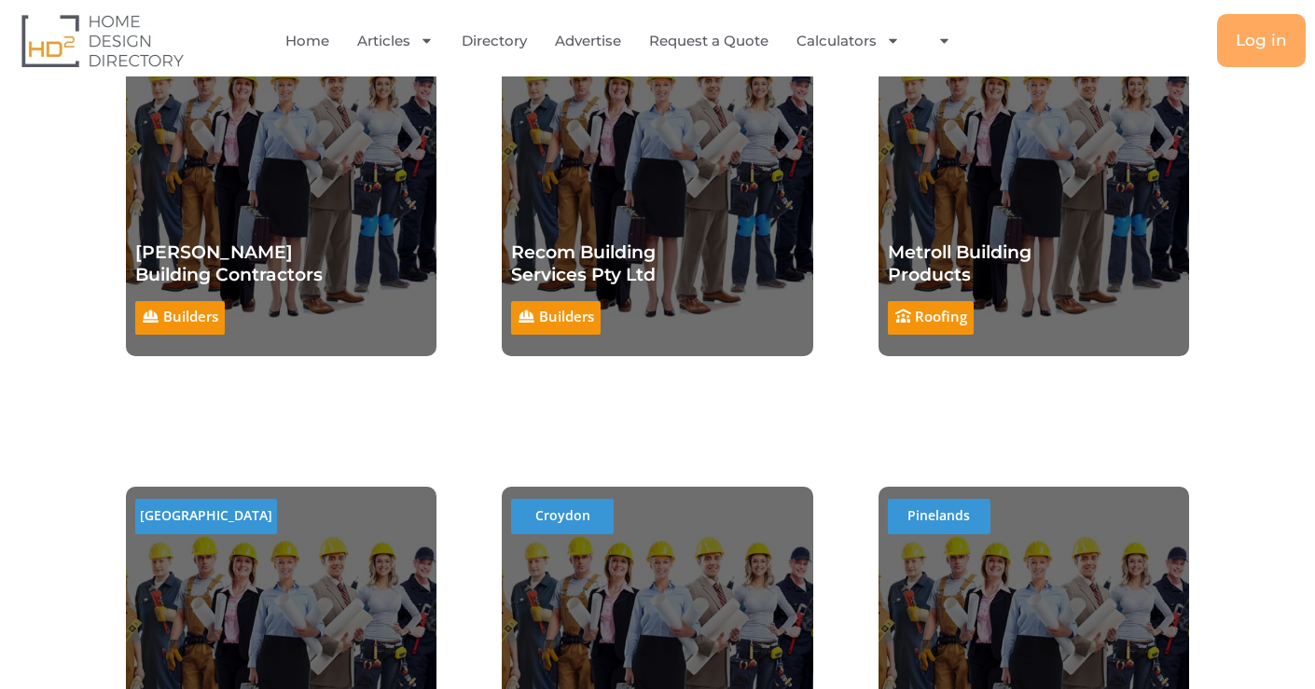
scroll to position [813, 0]
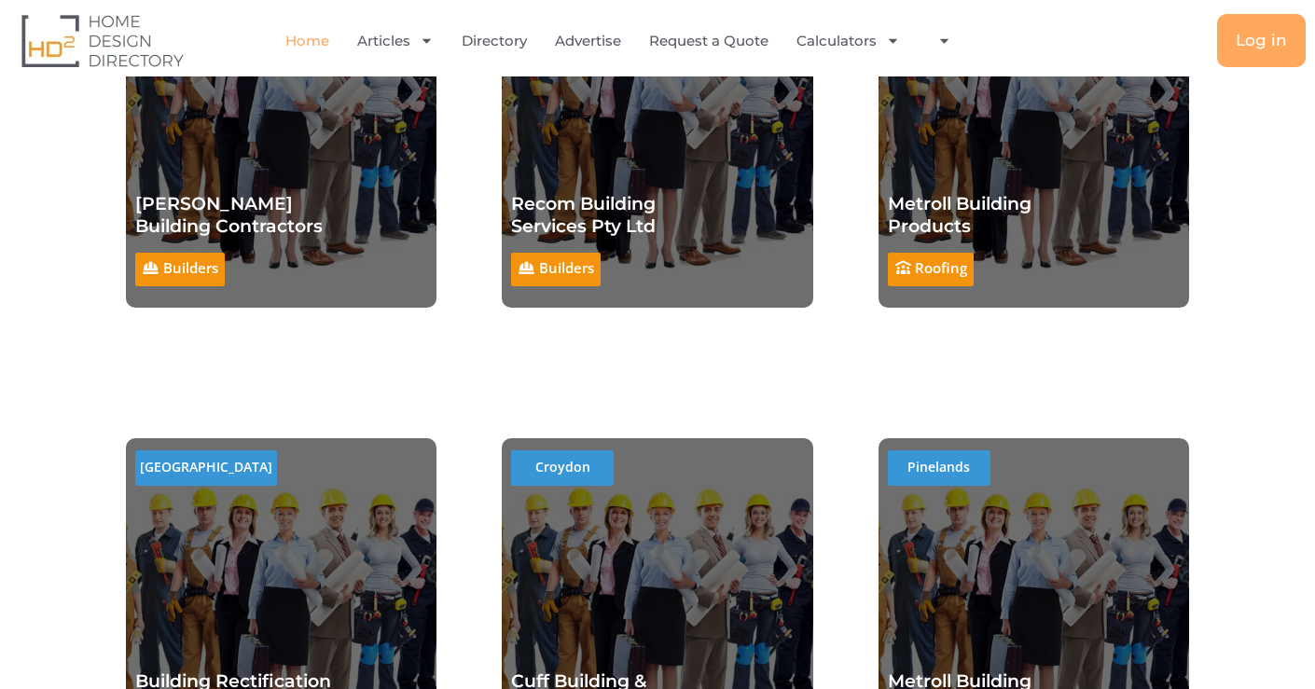
click at [299, 39] on link "Home" at bounding box center [307, 41] width 44 height 43
